Goal: Check status

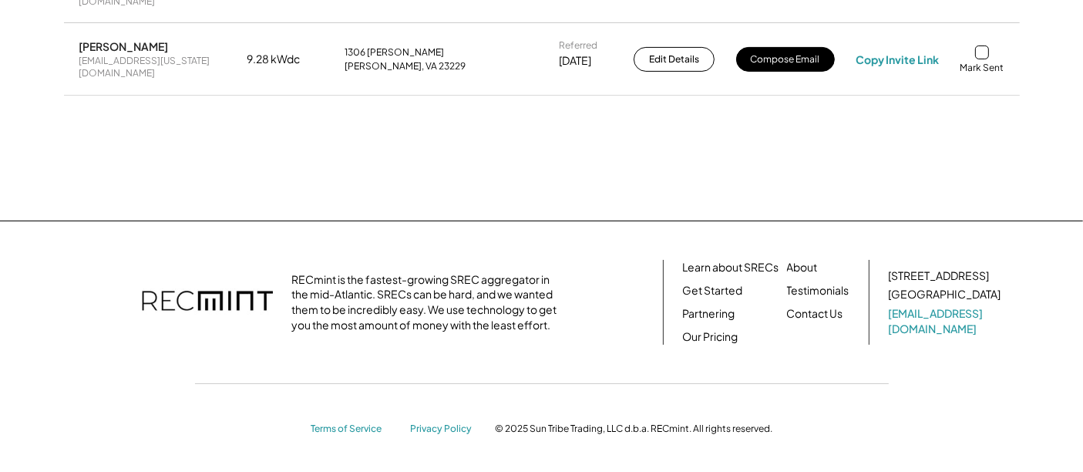
scroll to position [296, 0]
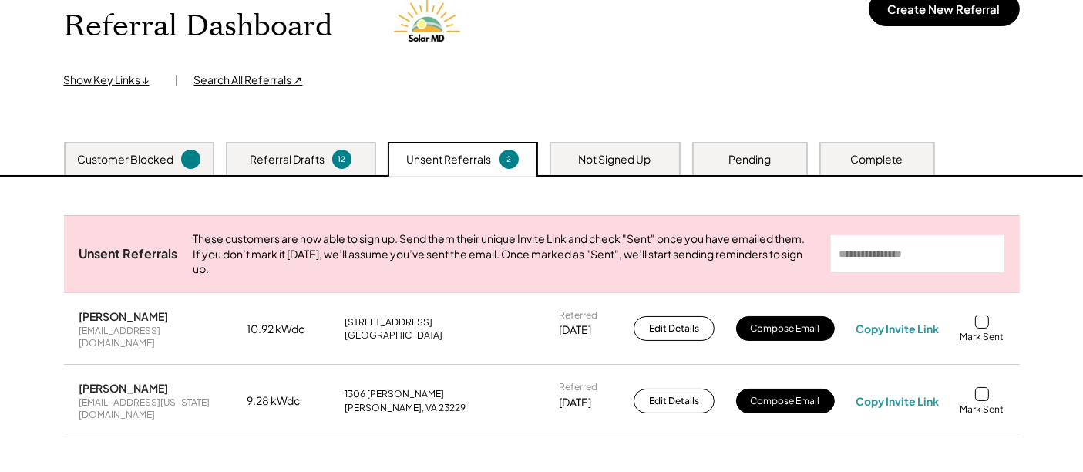
scroll to position [210, 0]
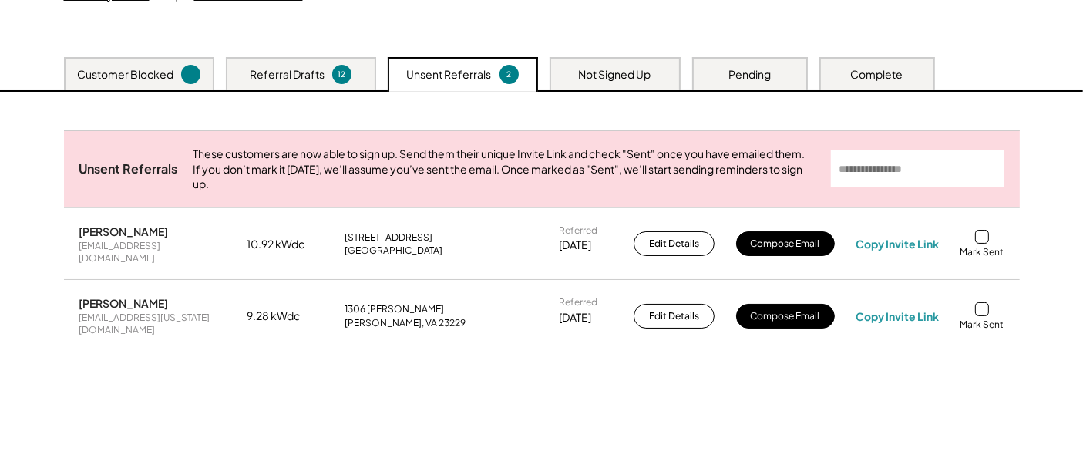
click at [608, 84] on div "Not Signed Up" at bounding box center [614, 73] width 131 height 33
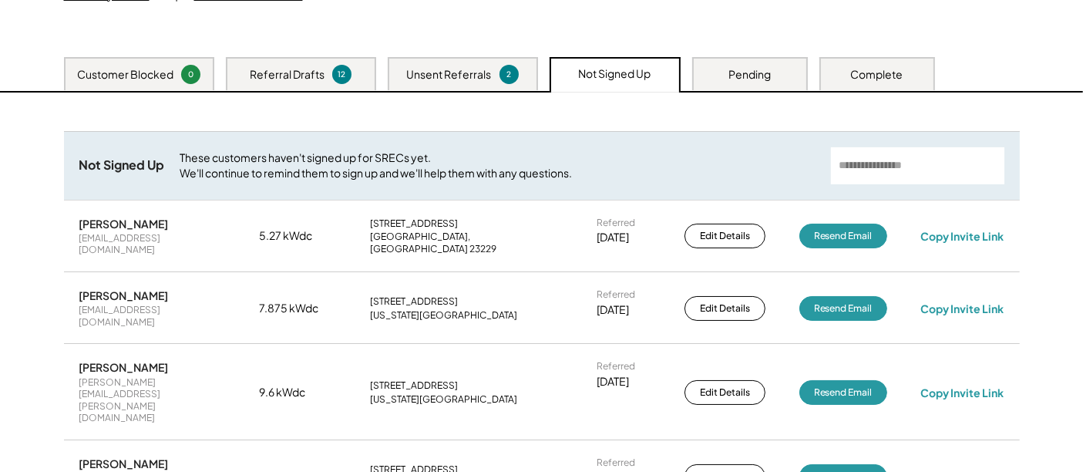
click at [735, 77] on div "Pending" at bounding box center [749, 74] width 42 height 15
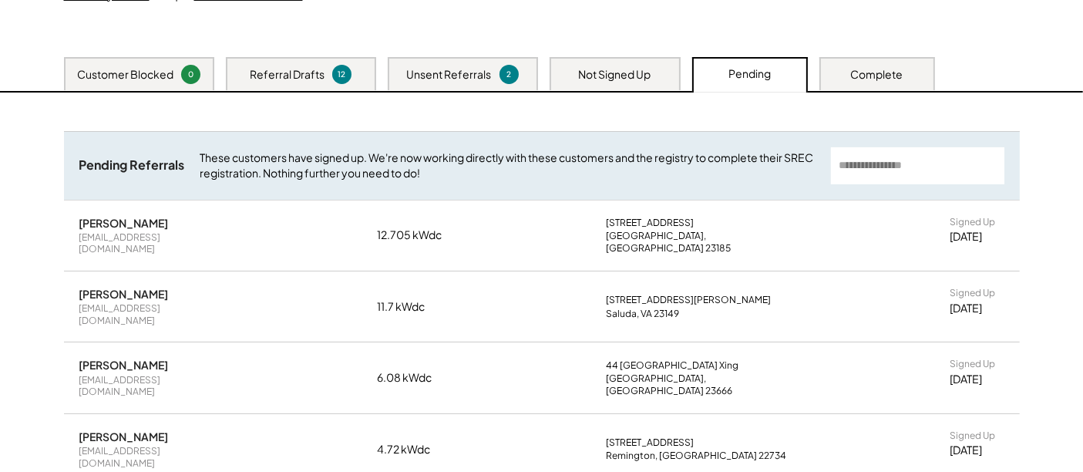
click at [865, 76] on div "Complete" at bounding box center [877, 74] width 52 height 15
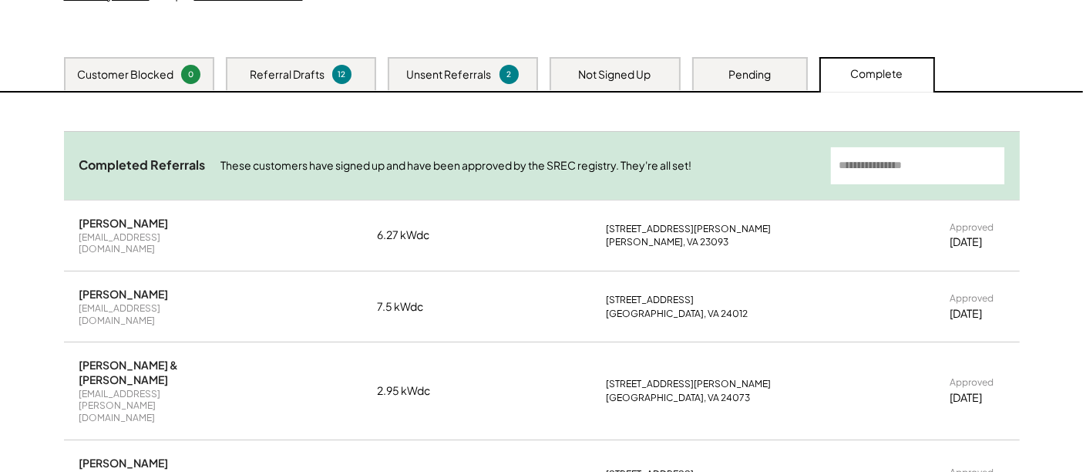
click at [764, 78] on div "Pending" at bounding box center [749, 74] width 42 height 15
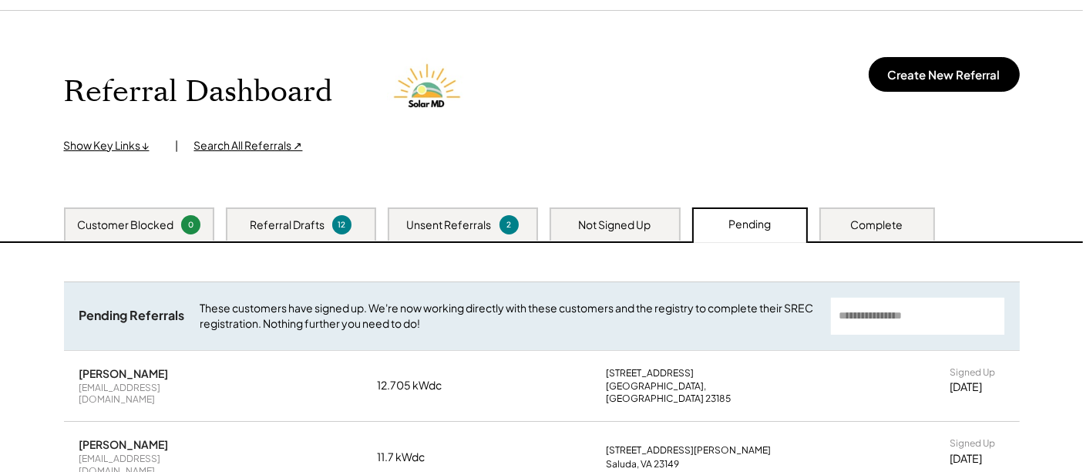
scroll to position [0, 0]
